Goal: Information Seeking & Learning: Learn about a topic

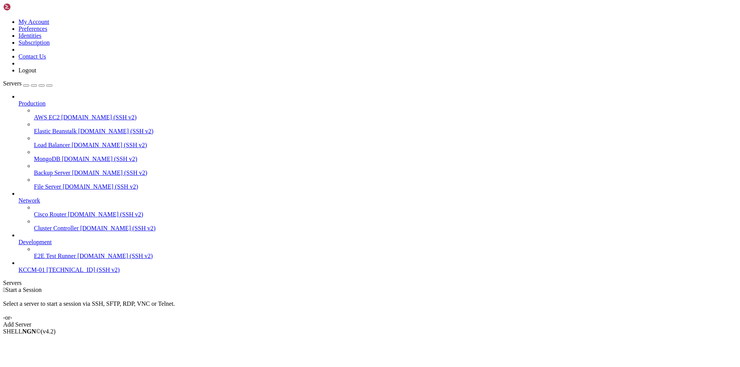
click at [37, 273] on span "KCCM-01" at bounding box center [31, 270] width 26 height 7
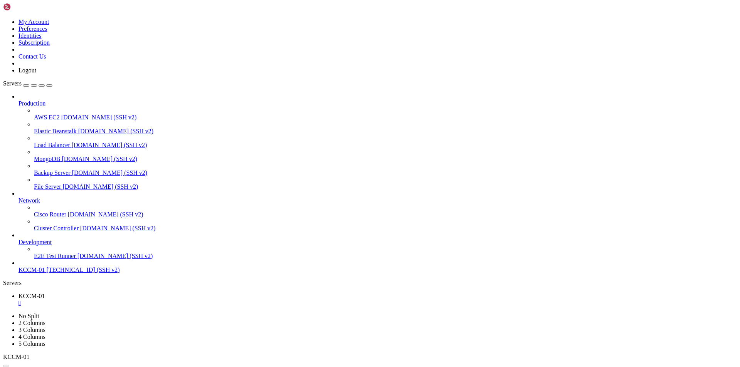
drag, startPoint x: 419, startPoint y: 33, endPoint x: 323, endPoint y: 14, distance: 98.6
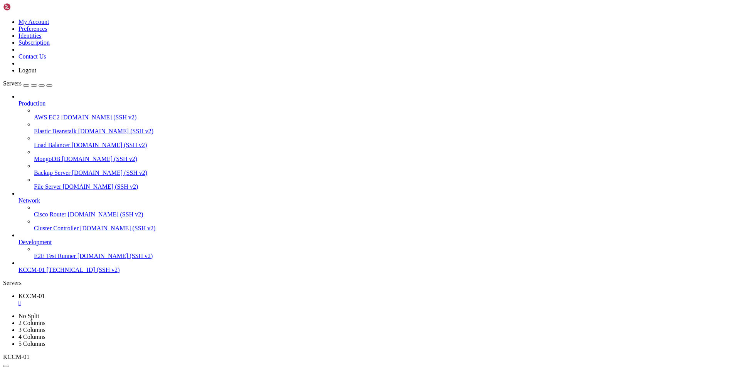
drag, startPoint x: 49, startPoint y: 698, endPoint x: 132, endPoint y: 699, distance: 83.6
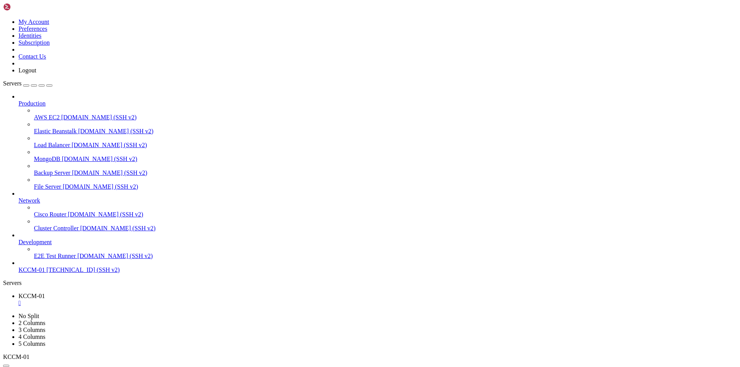
scroll to position [13677, 0]
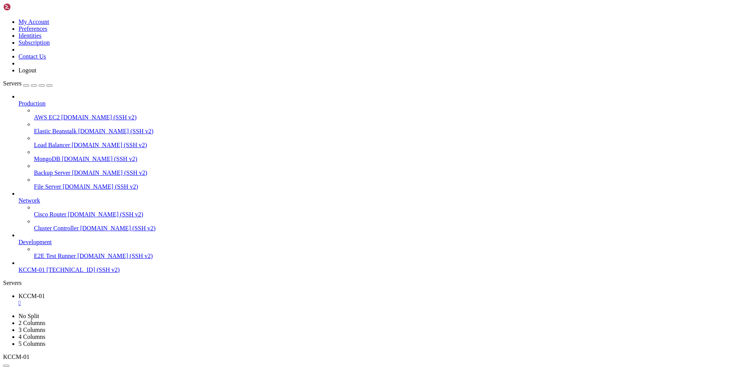
scroll to position [737191, 0]
